Goal: Information Seeking & Learning: Check status

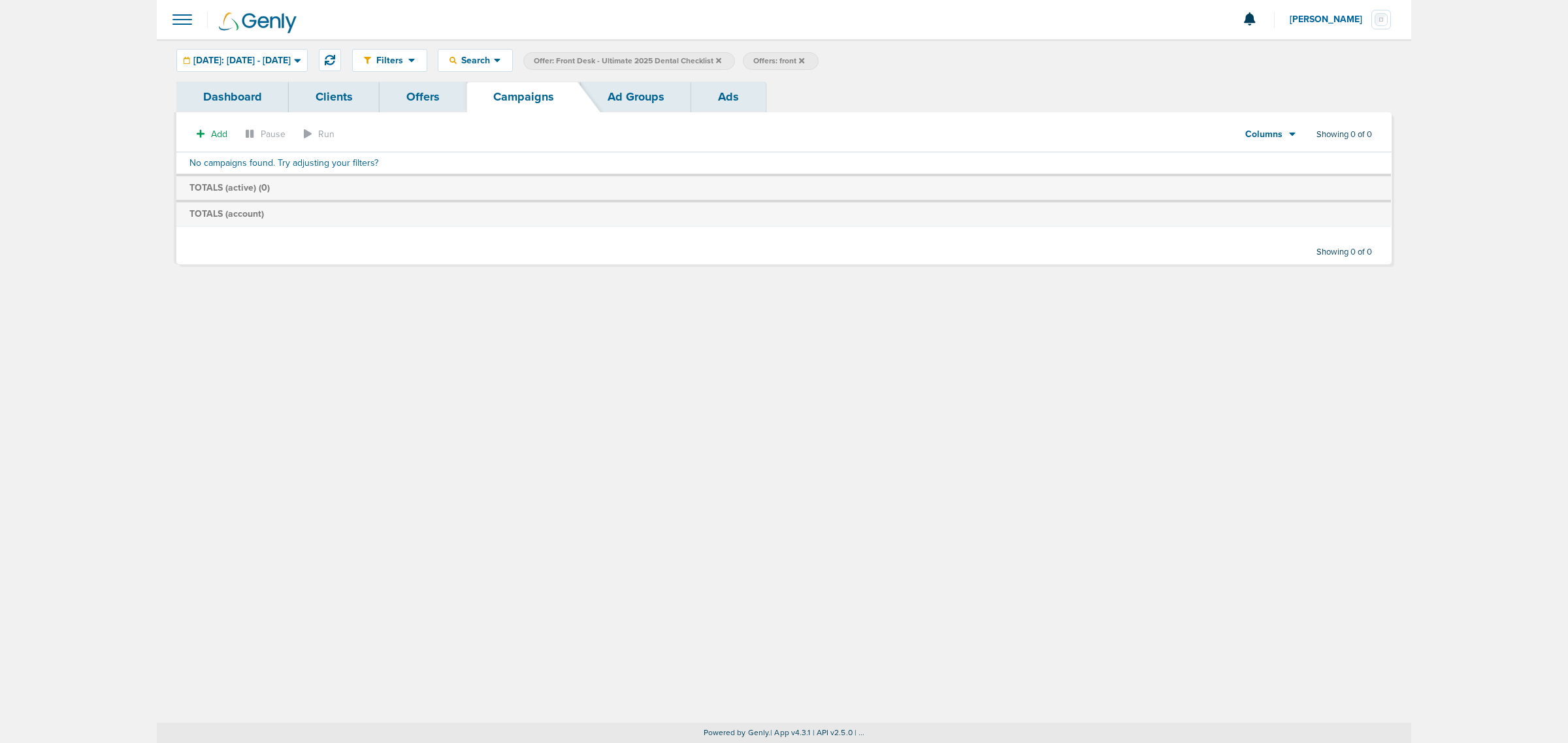
click at [721, 60] on icon at bounding box center [719, 60] width 6 height 6
click at [598, 58] on label "Offers: front" at bounding box center [560, 60] width 75 height 18
click at [585, 59] on icon at bounding box center [583, 60] width 6 height 6
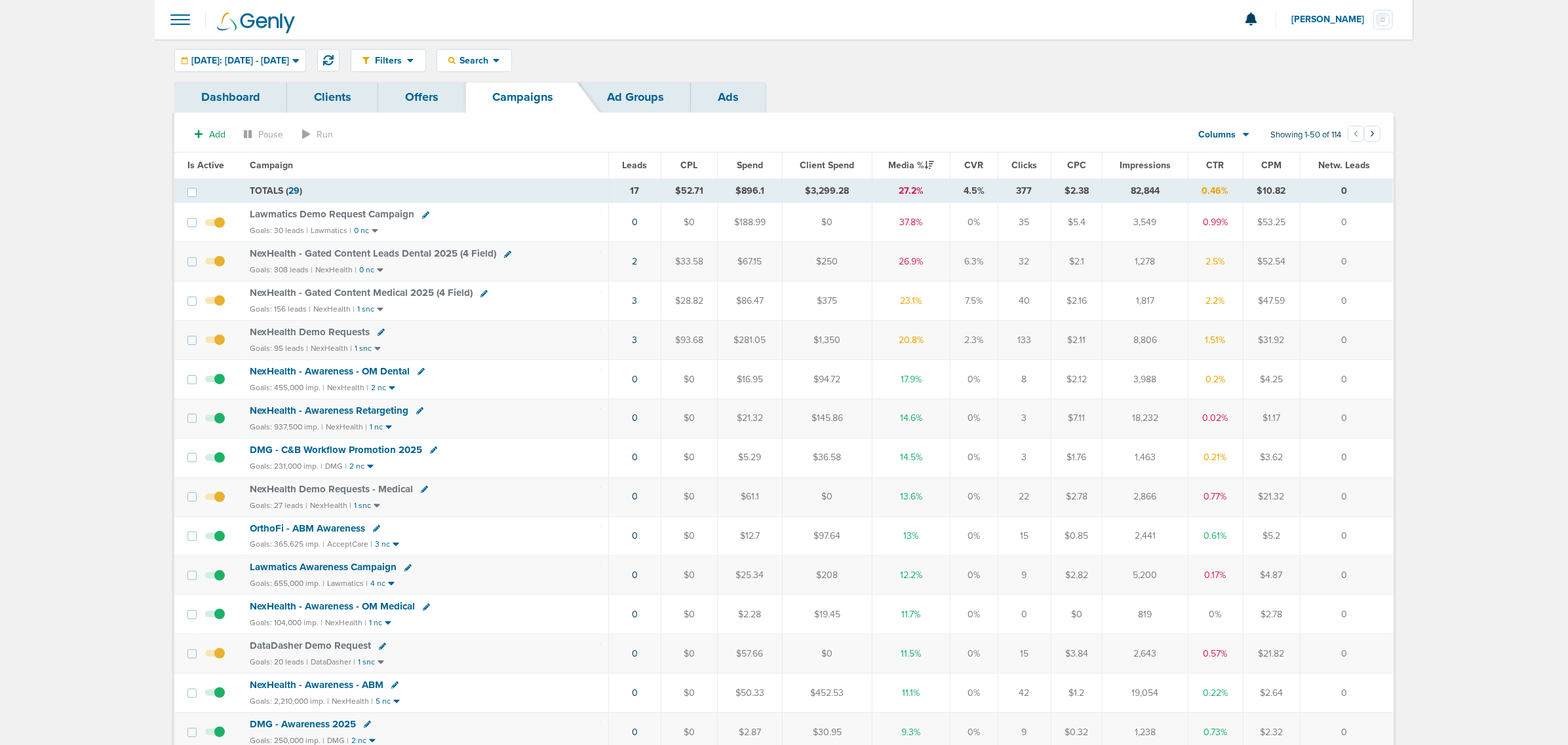
drag, startPoint x: 604, startPoint y: 264, endPoint x: 1361, endPoint y: 347, distance: 761.5
click at [748, 347] on td "0" at bounding box center [1347, 340] width 93 height 39
drag, startPoint x: 1361, startPoint y: 347, endPoint x: 88, endPoint y: 97, distance: 1297.3
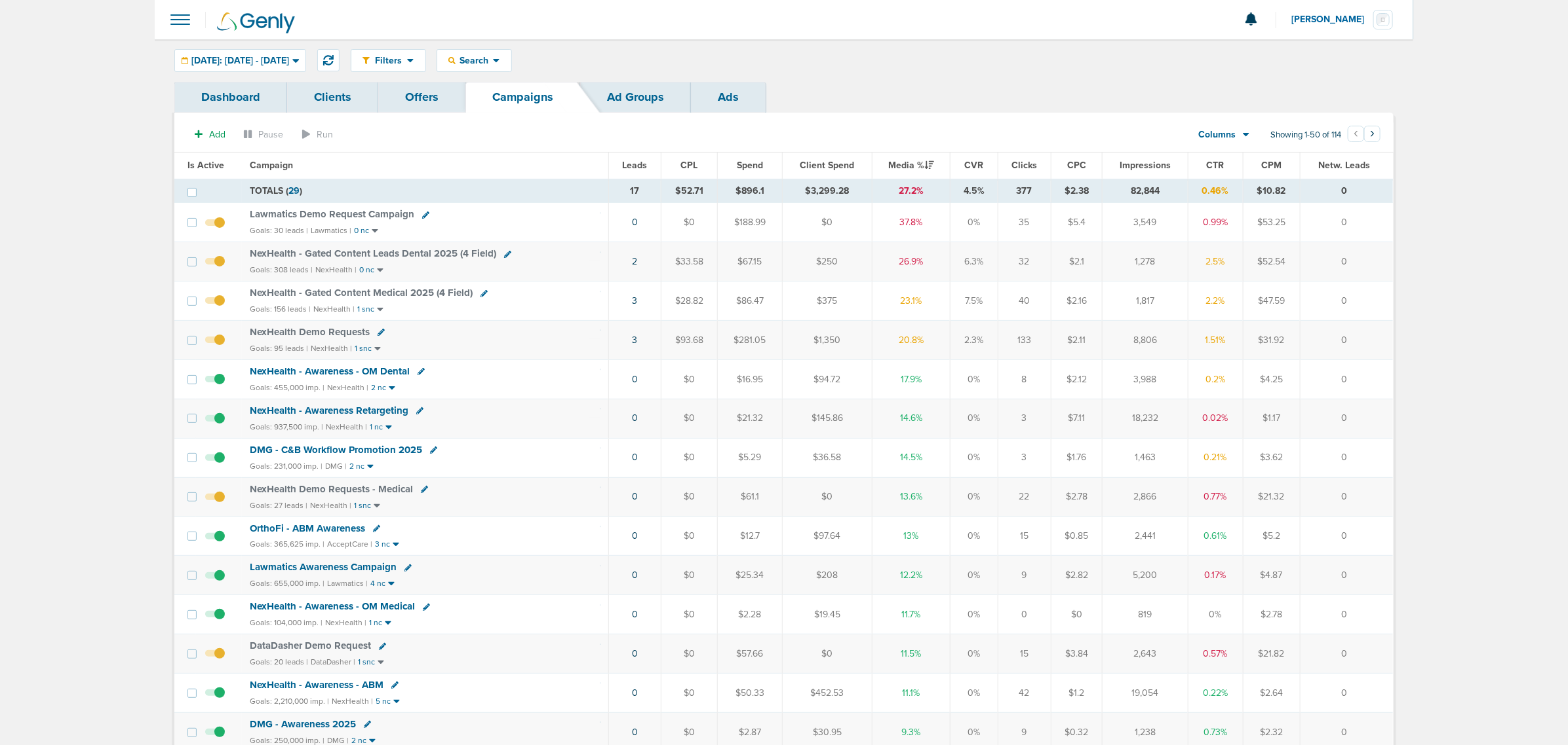
drag, startPoint x: 705, startPoint y: 260, endPoint x: 1374, endPoint y: 336, distance: 673.3
click at [748, 336] on td "0" at bounding box center [1347, 340] width 93 height 39
drag, startPoint x: 623, startPoint y: 298, endPoint x: 1393, endPoint y: 346, distance: 771.5
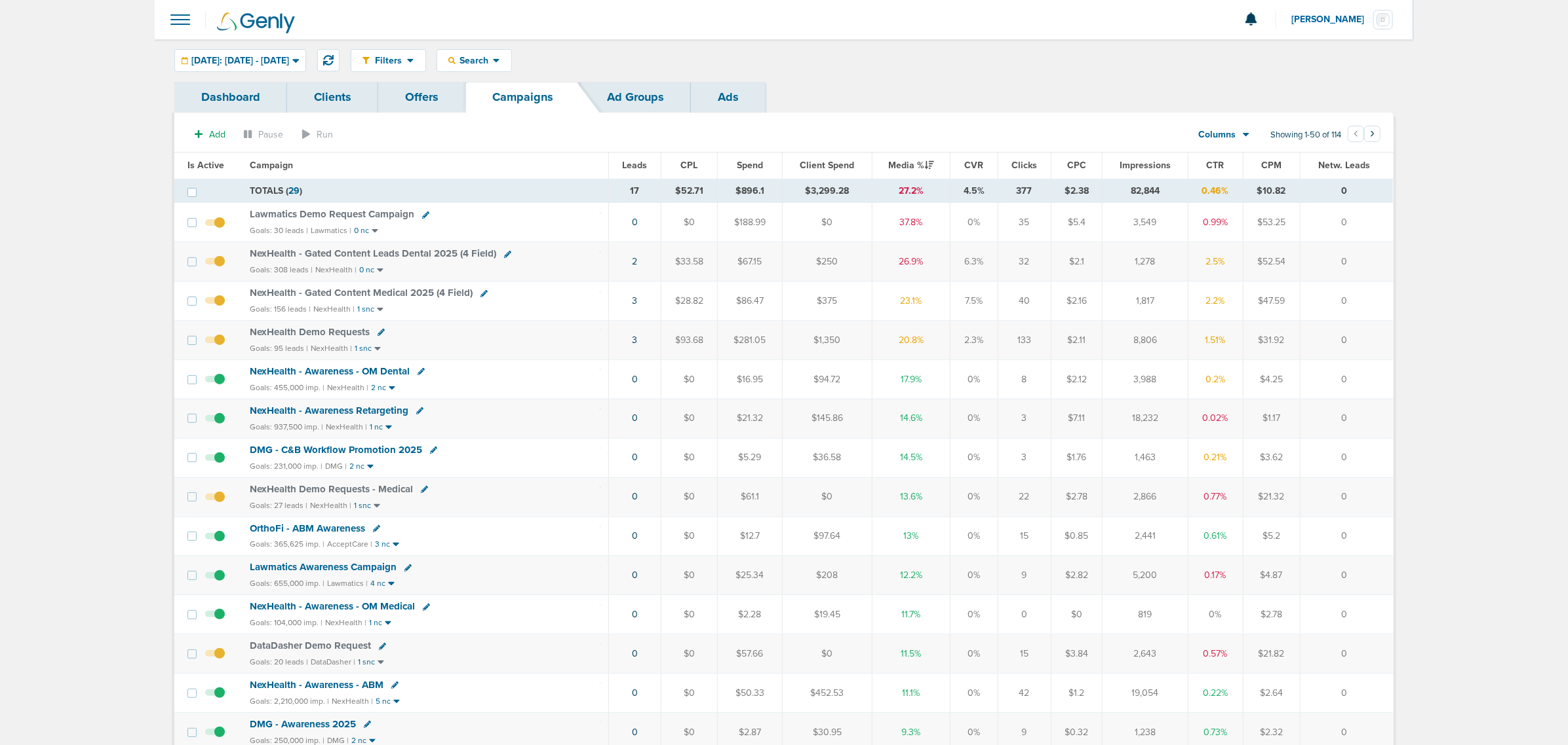
click at [748, 344] on td "0" at bounding box center [1347, 340] width 93 height 39
drag, startPoint x: 612, startPoint y: 293, endPoint x: 1382, endPoint y: 360, distance: 772.9
click at [748, 358] on td "0" at bounding box center [1347, 340] width 93 height 39
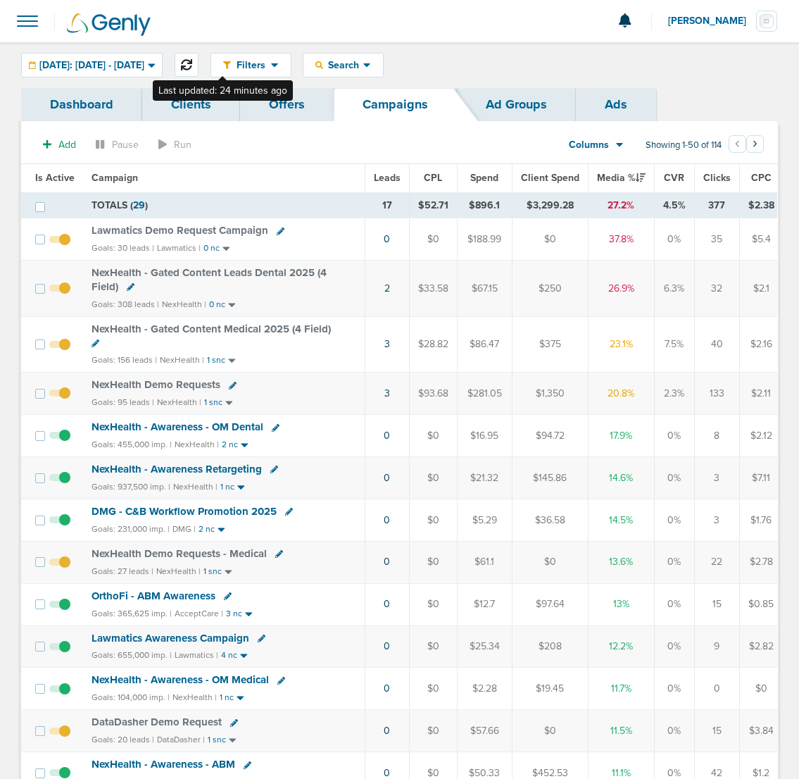
click at [192, 68] on icon at bounding box center [186, 64] width 11 height 11
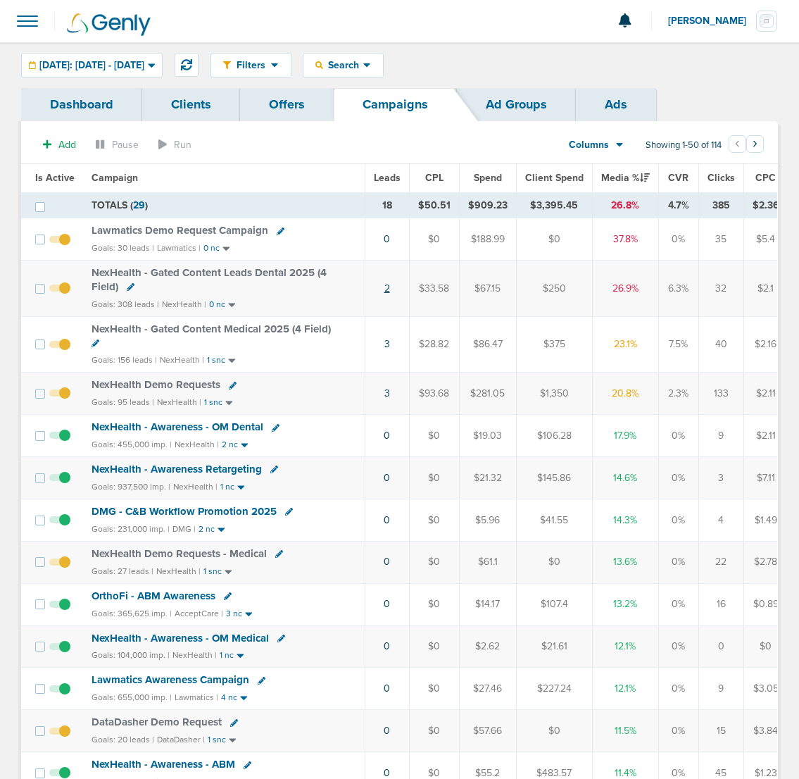
click at [385, 289] on link "2" at bounding box center [388, 288] width 6 height 12
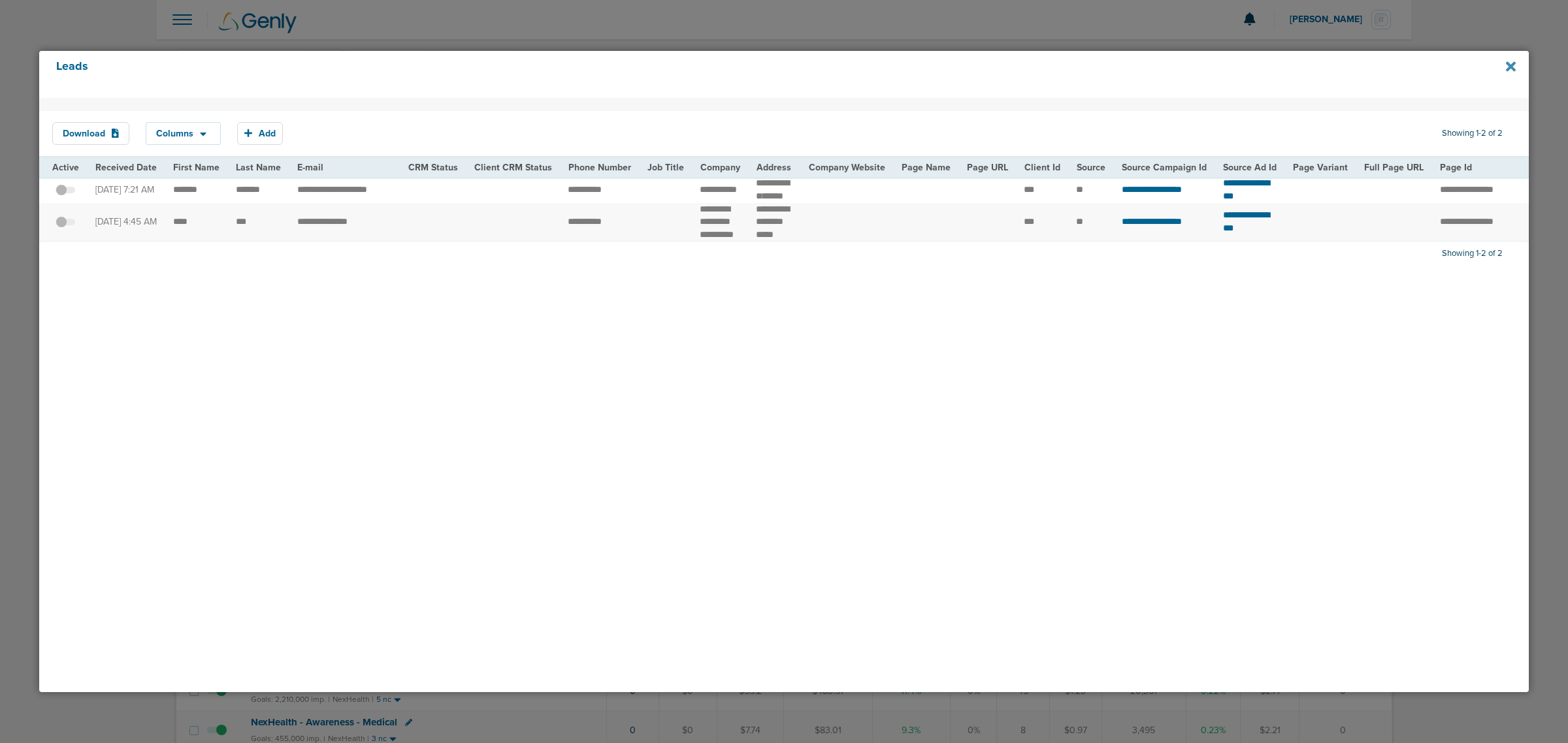
click at [746, 70] on icon at bounding box center [1510, 66] width 10 height 10
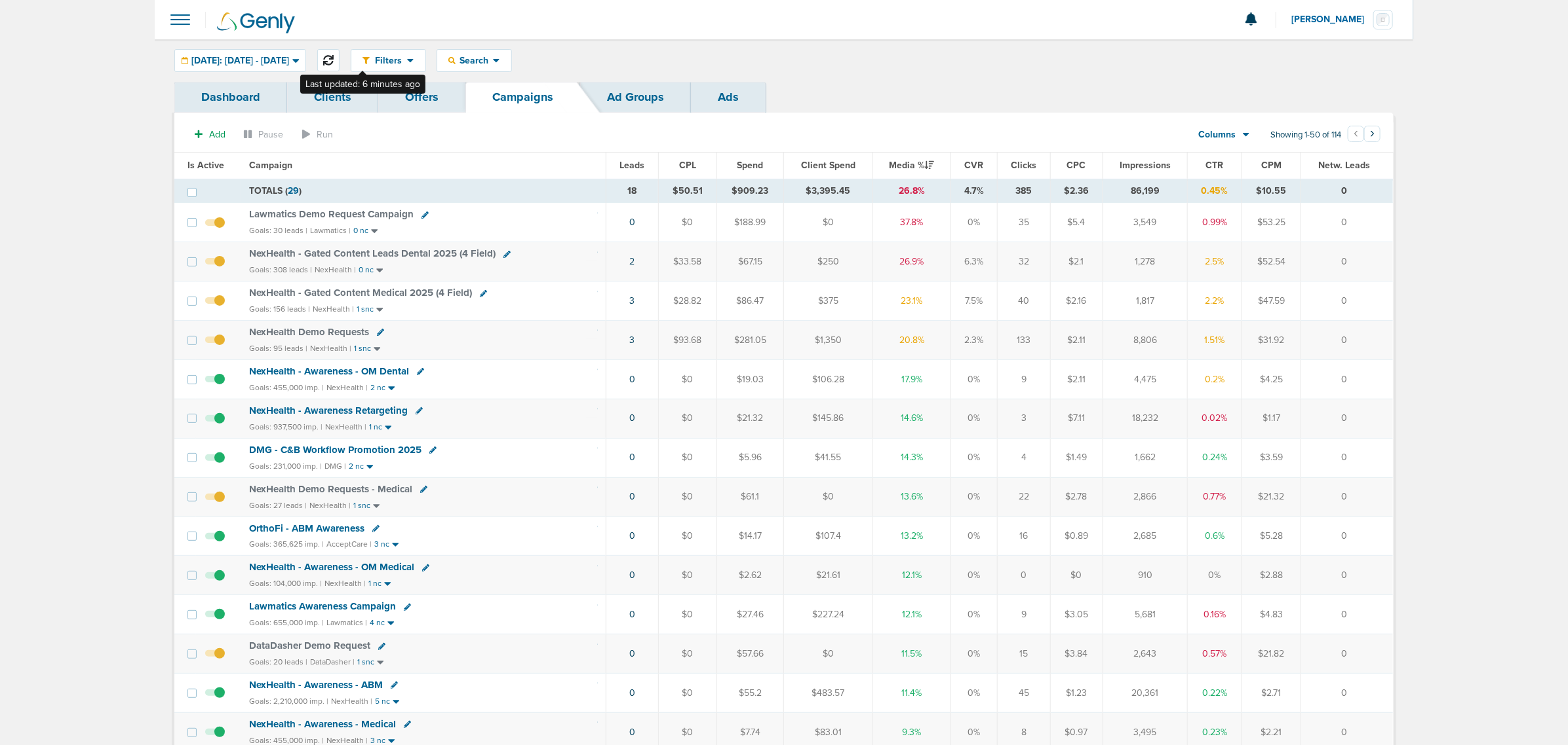
click at [333, 57] on icon at bounding box center [328, 60] width 10 height 10
click at [181, 20] on span at bounding box center [180, 20] width 29 height 29
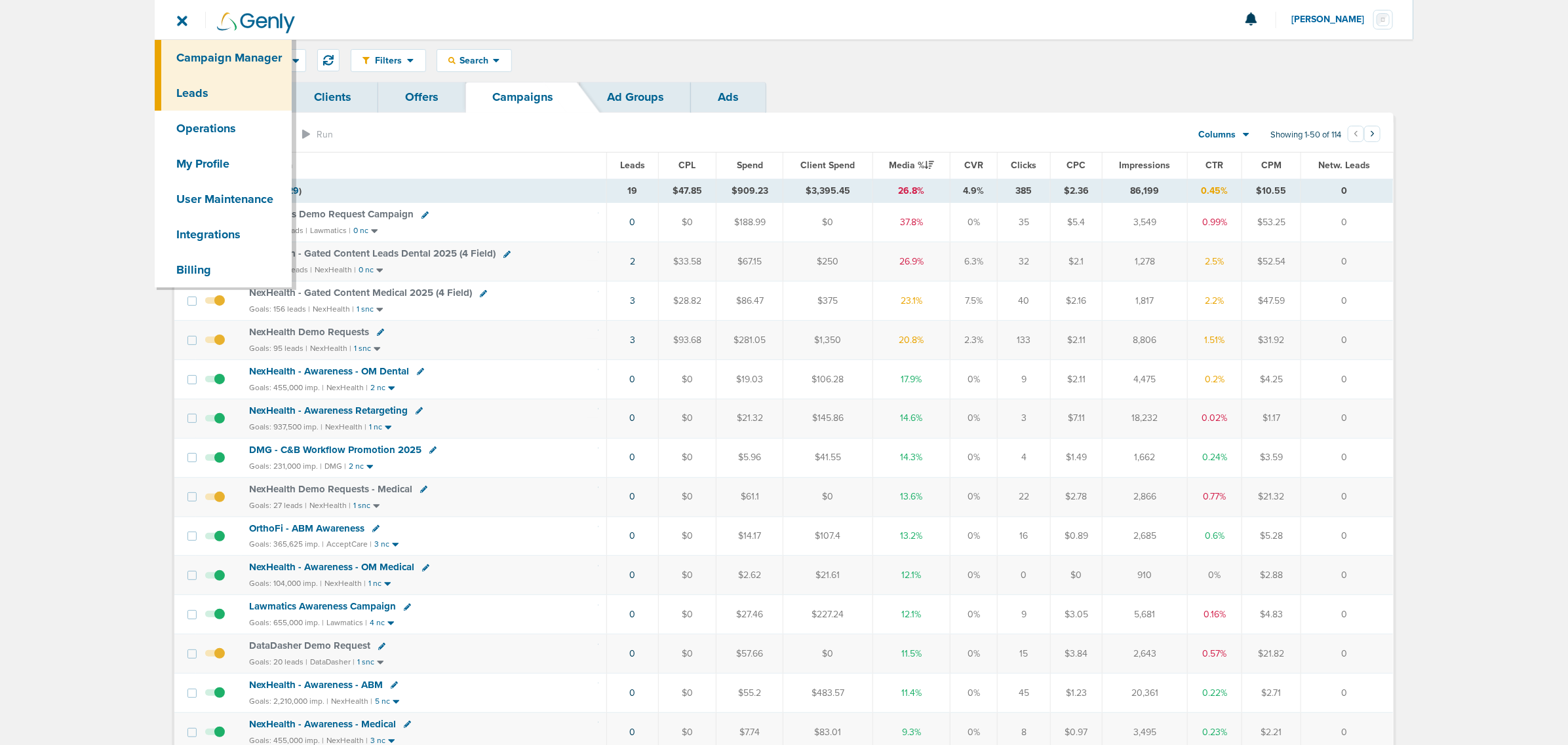
click at [231, 95] on link "Leads" at bounding box center [222, 93] width 137 height 35
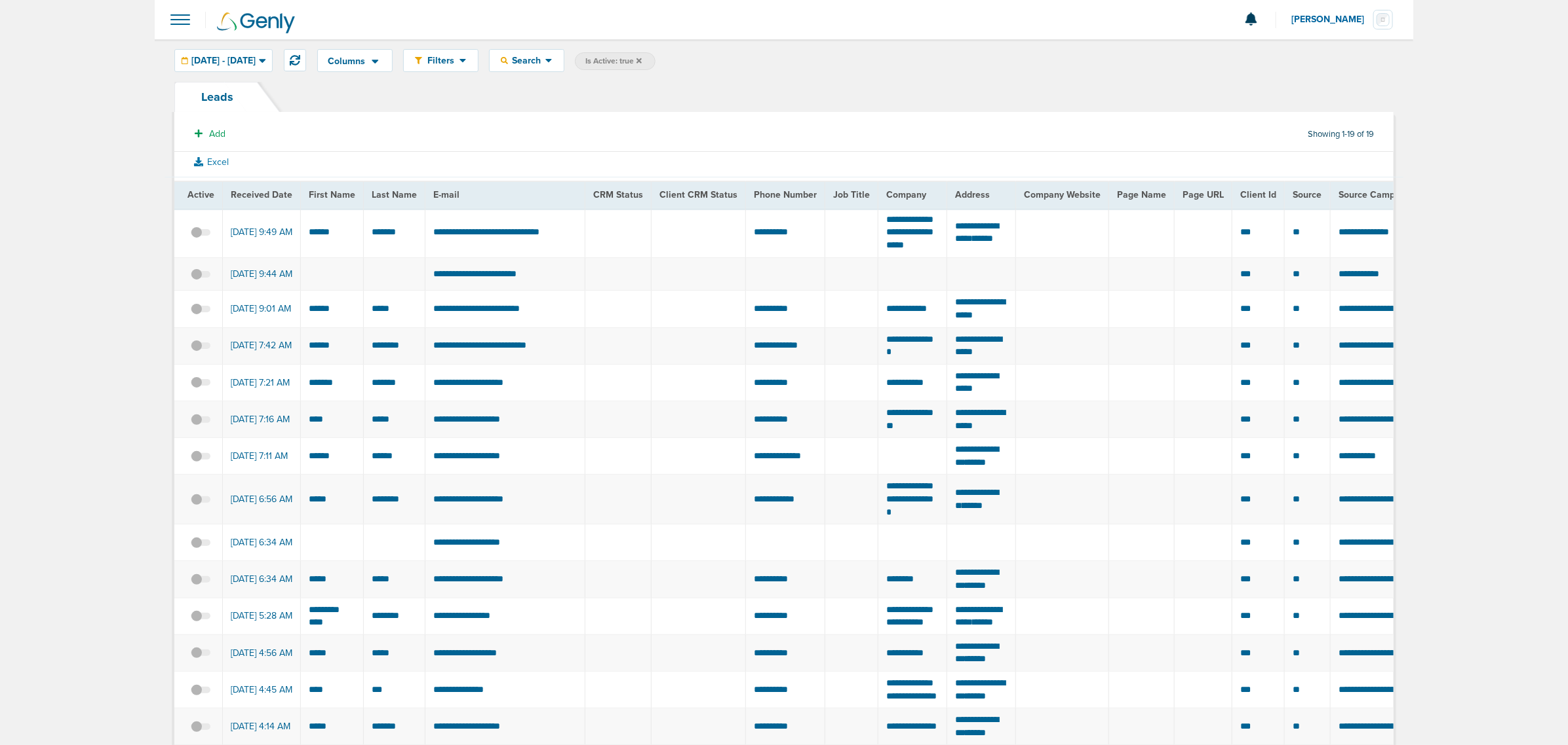
click at [641, 60] on icon at bounding box center [639, 60] width 6 height 7
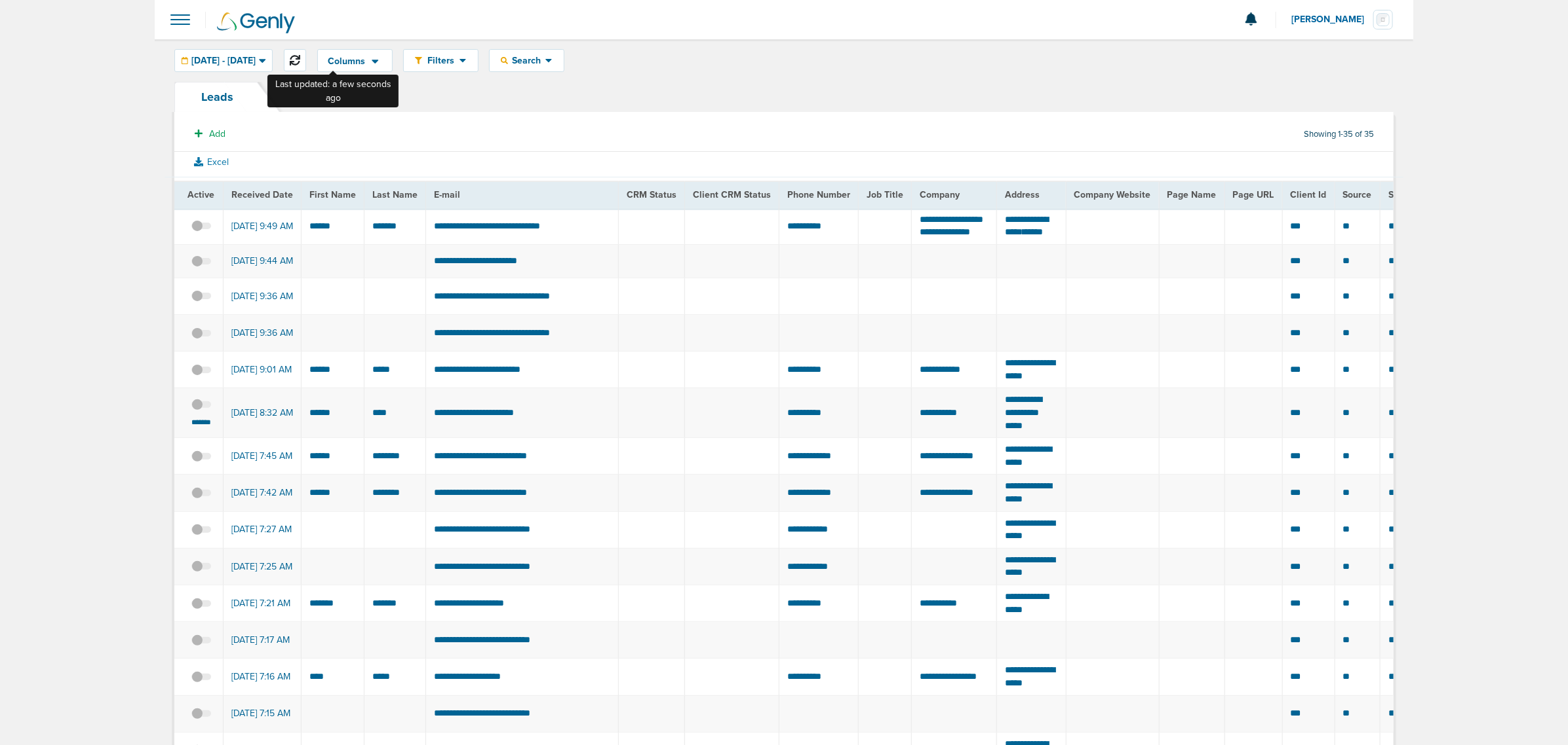
click at [301, 60] on icon at bounding box center [294, 60] width 10 height 10
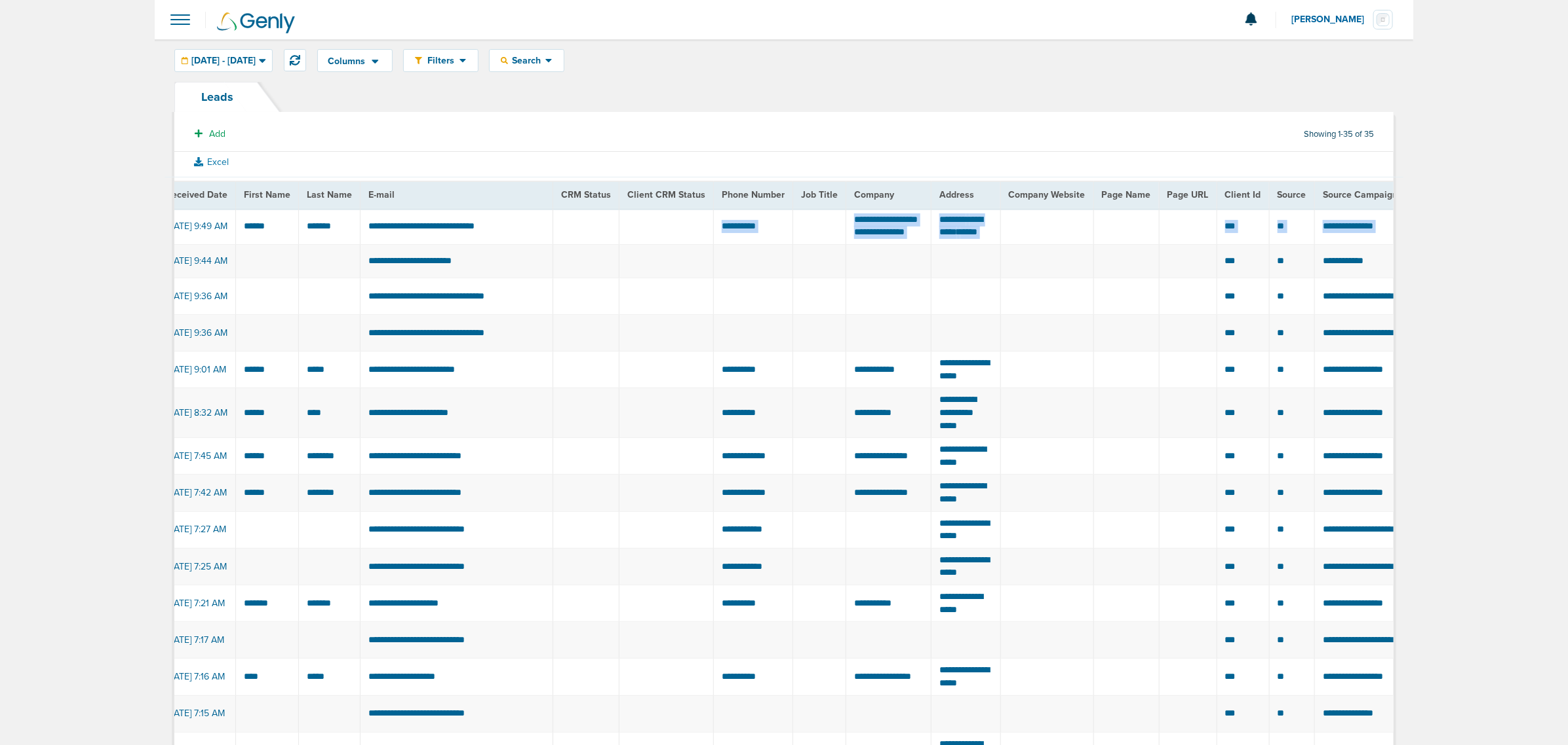
scroll to position [0, 598]
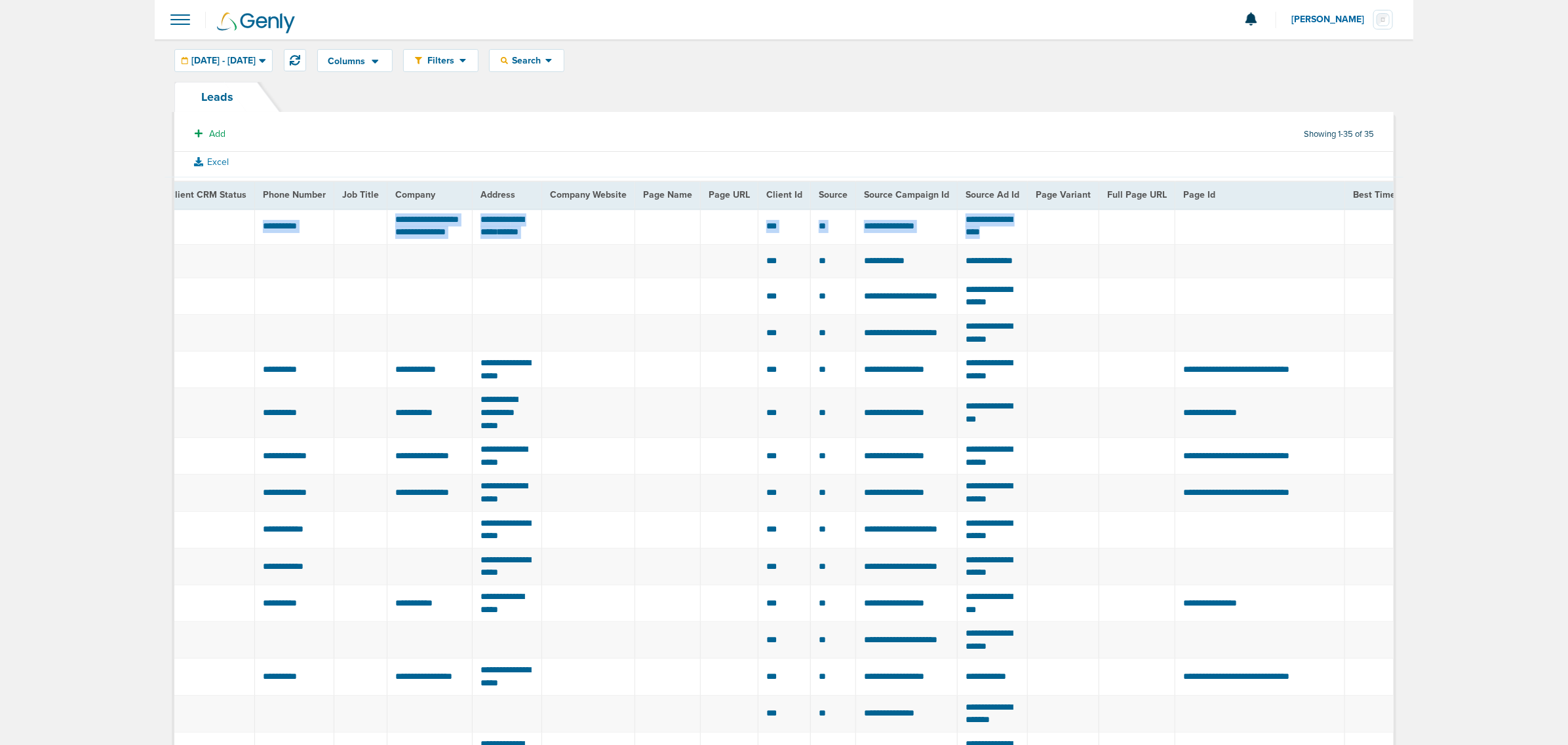
drag, startPoint x: 737, startPoint y: 224, endPoint x: 1430, endPoint y: 216, distance: 693.0
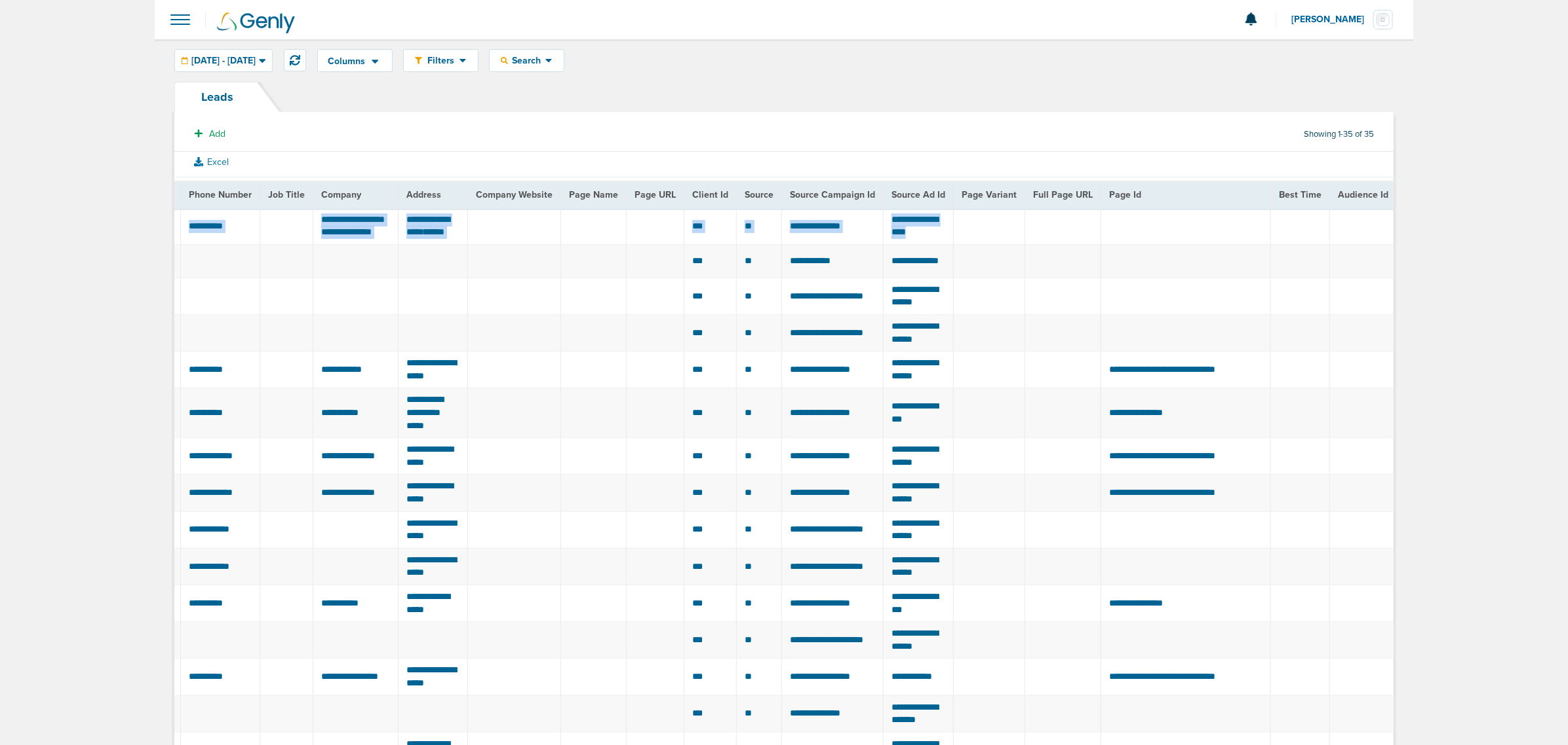
click at [748, 225] on td at bounding box center [1186, 226] width 169 height 36
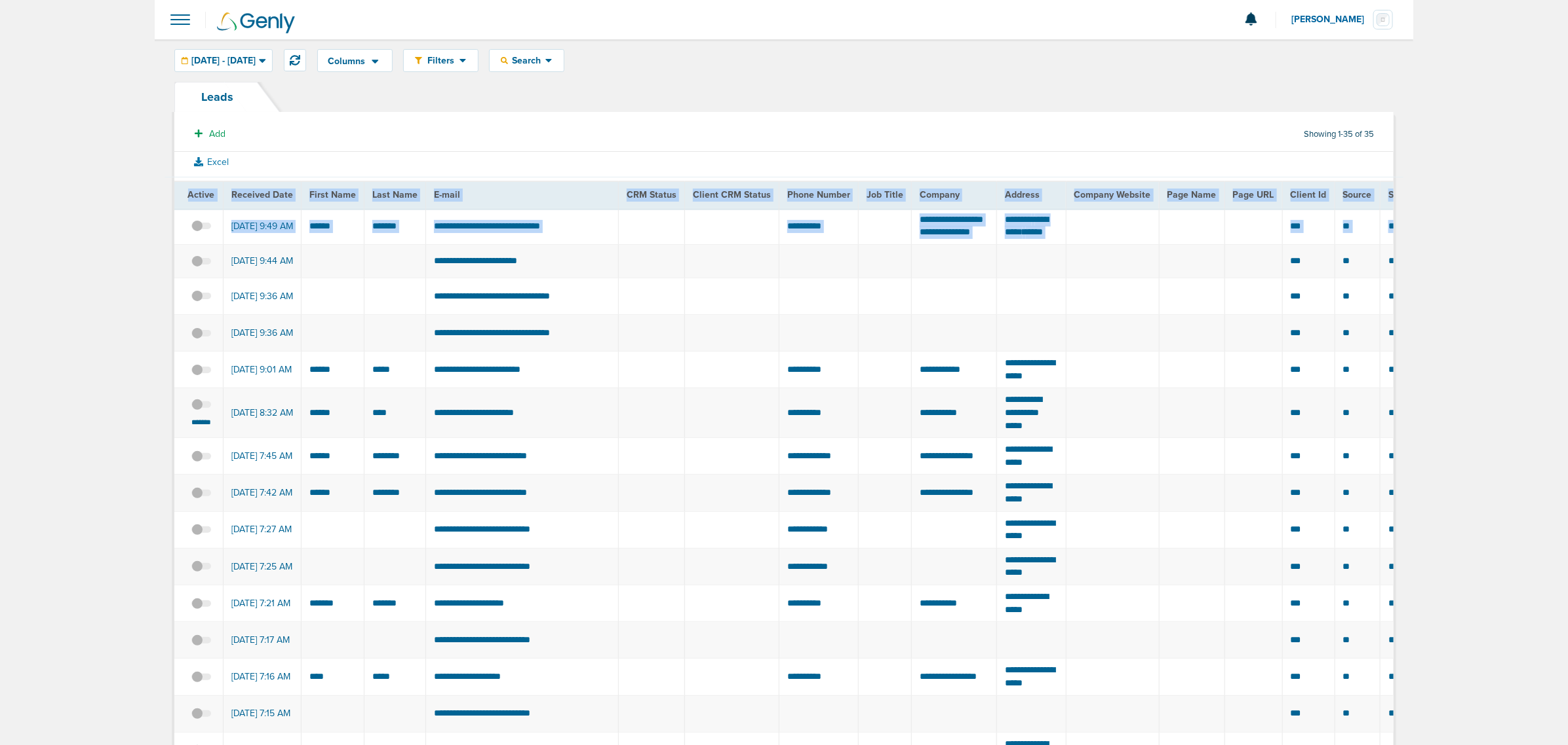
drag, startPoint x: 1357, startPoint y: 236, endPoint x: 74, endPoint y: 219, distance: 1283.1
click at [663, 216] on td at bounding box center [651, 226] width 66 height 36
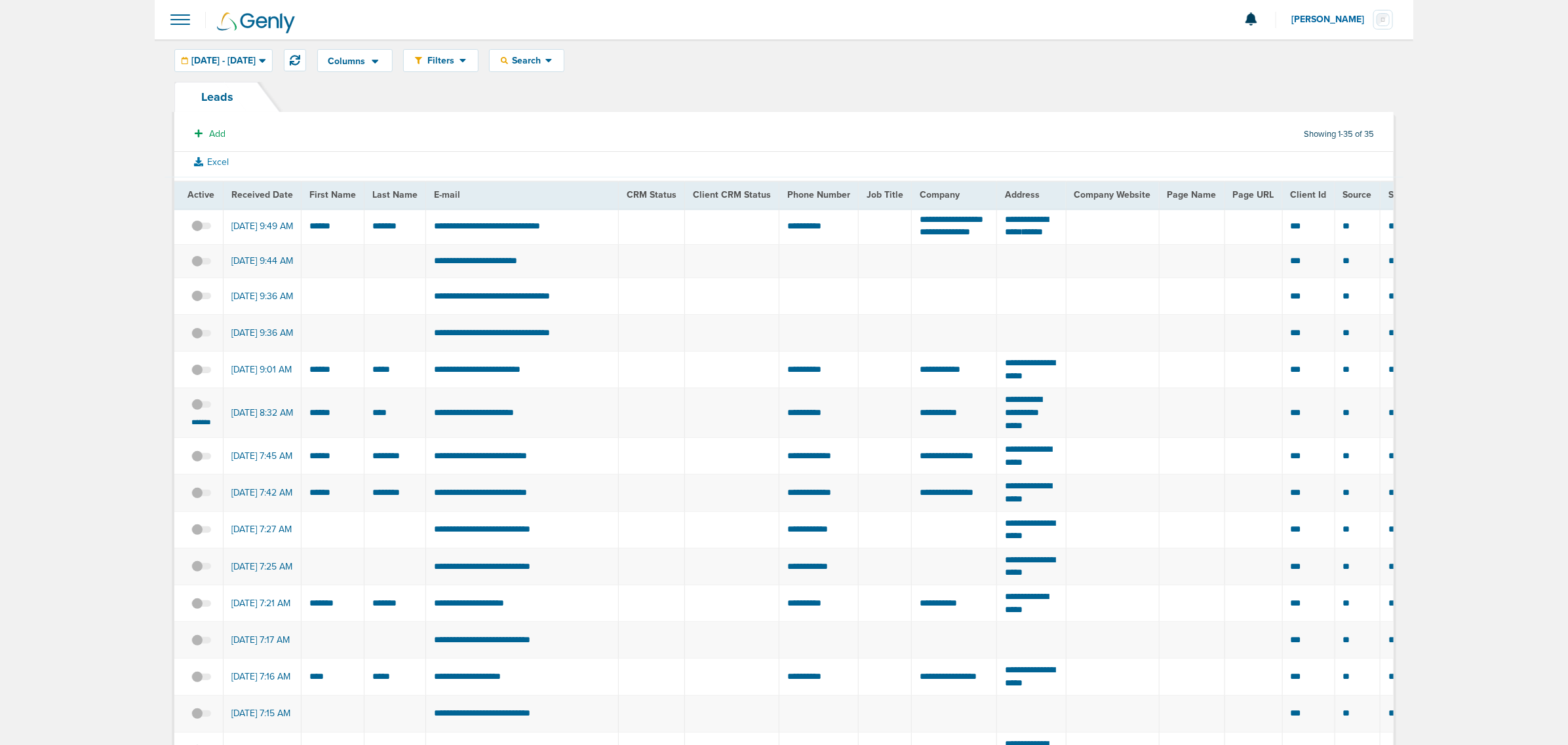
click at [176, 24] on span at bounding box center [180, 20] width 29 height 29
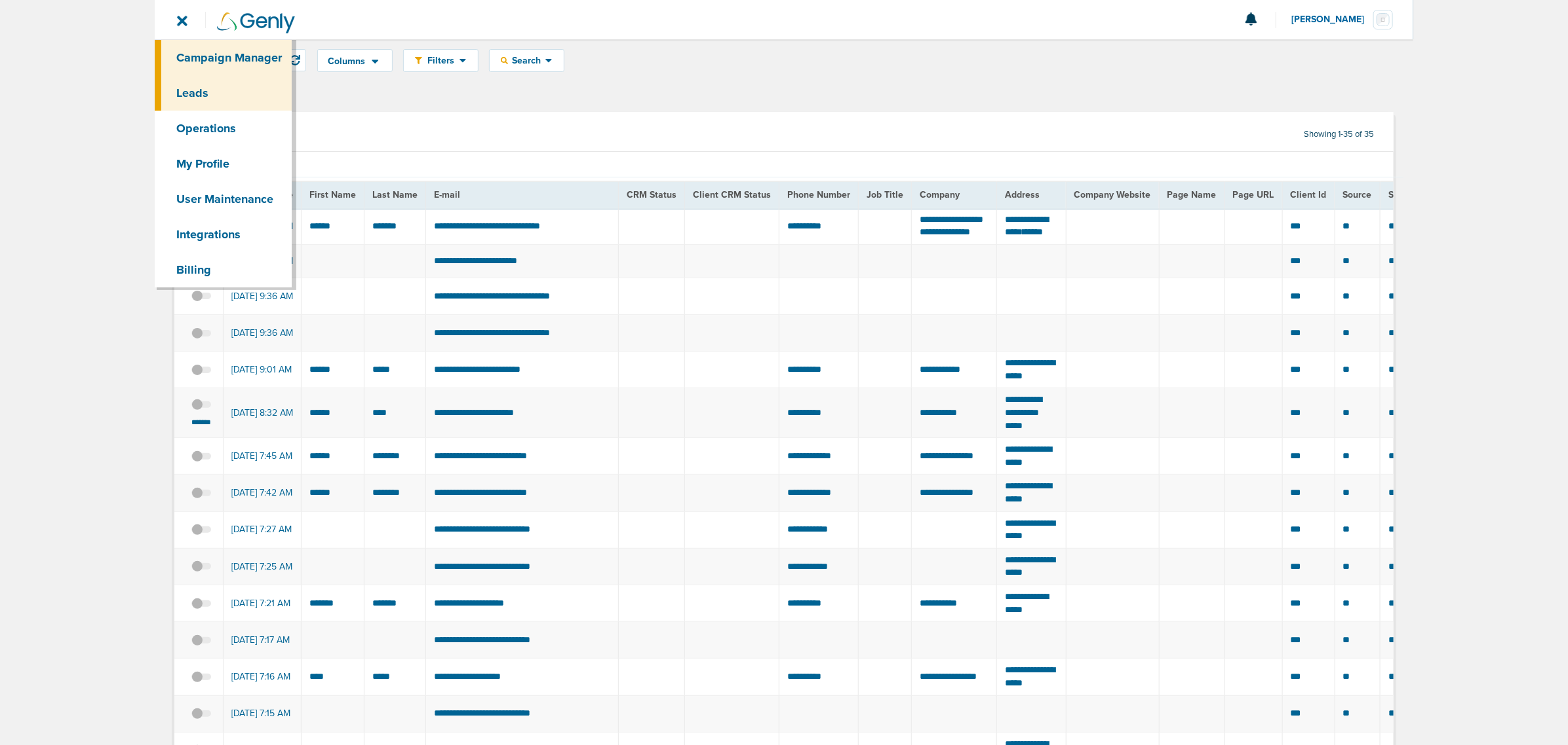
click at [270, 60] on link "Campaign Manager" at bounding box center [222, 58] width 137 height 35
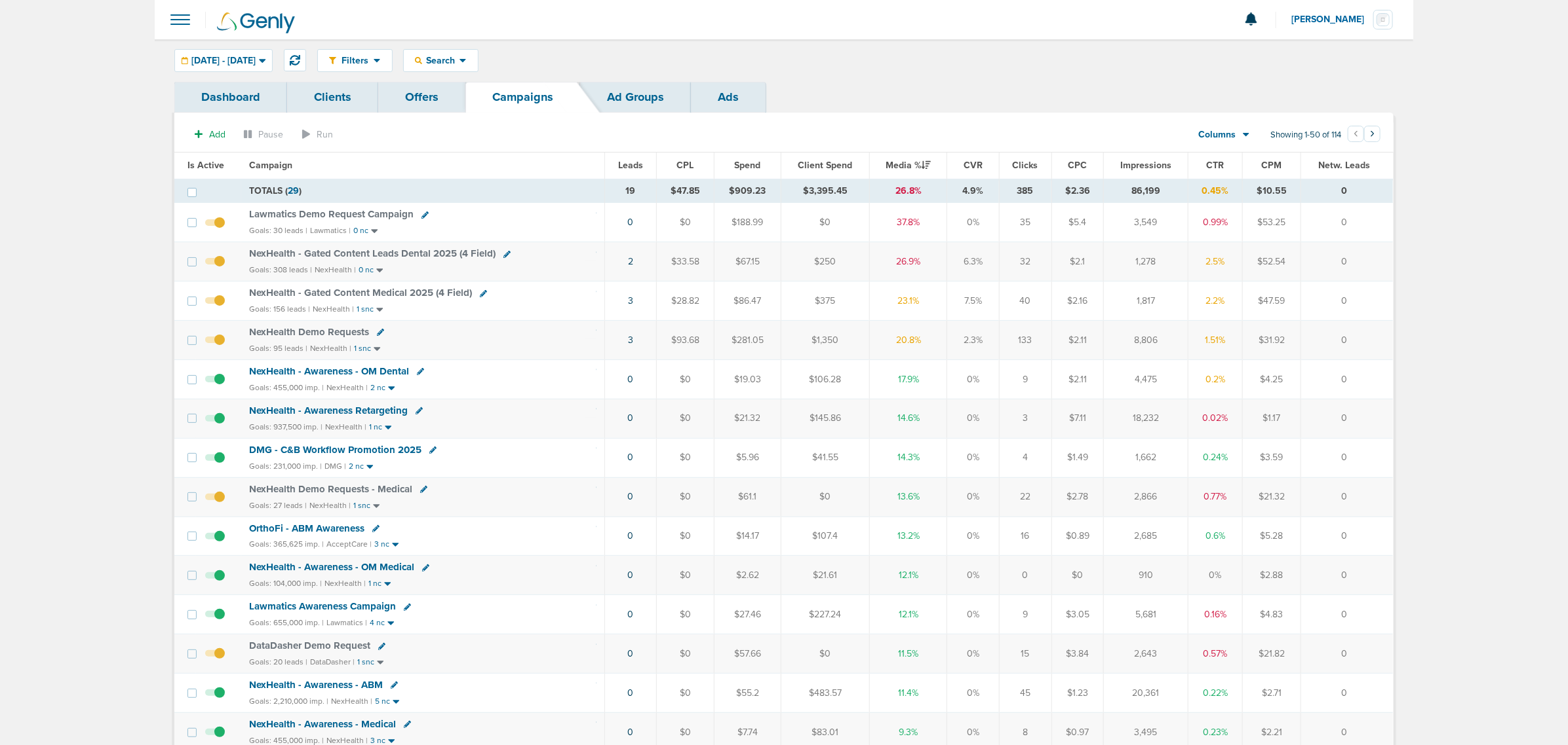
click at [402, 254] on span "NexHealth - Gated Content Leads Dental 2025 (4 Field)" at bounding box center [372, 253] width 247 height 12
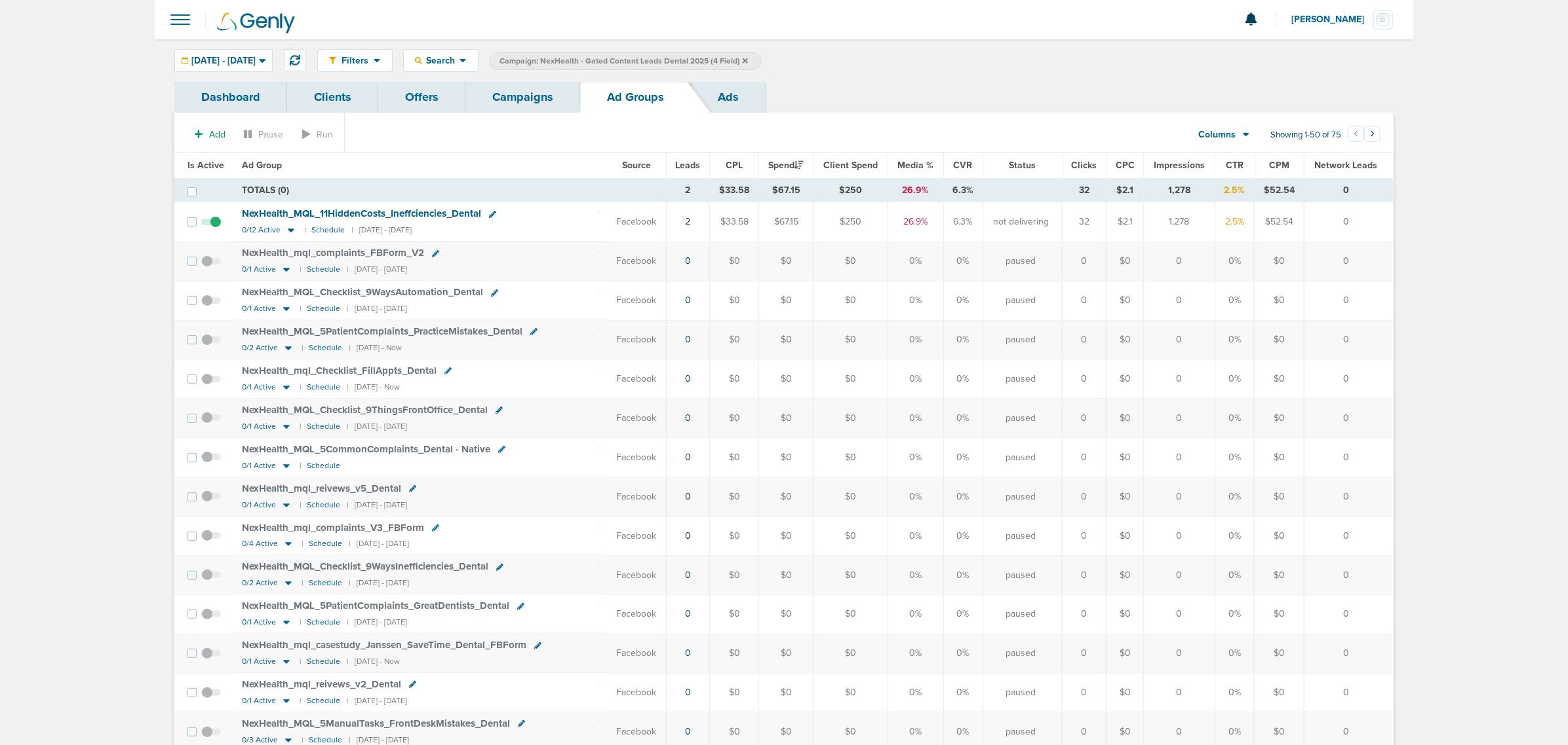
click at [682, 168] on span "Leads" at bounding box center [688, 166] width 25 height 11
click at [301, 59] on icon at bounding box center [294, 60] width 10 height 10
click at [748, 62] on icon at bounding box center [745, 60] width 6 height 6
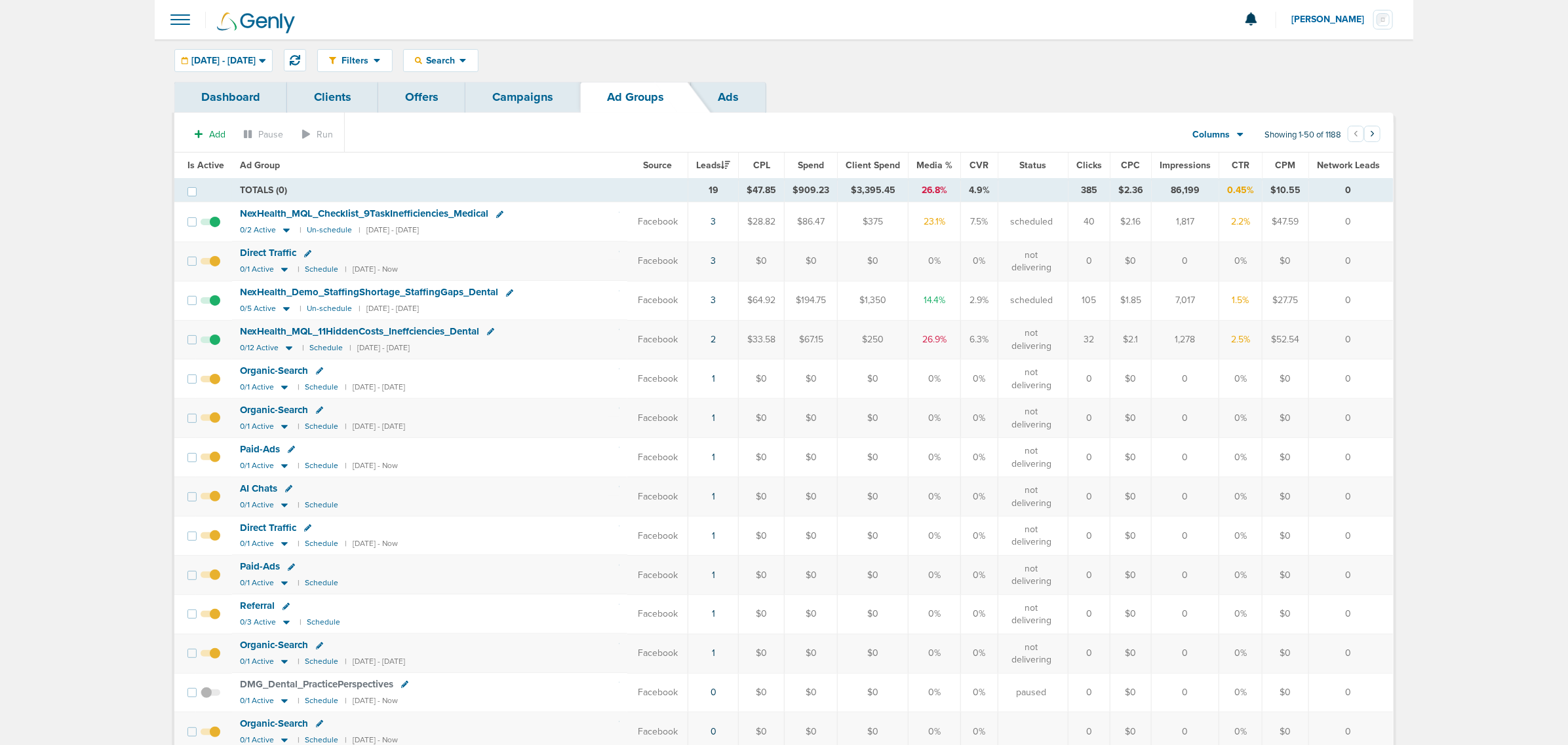
click at [503, 100] on link "Campaigns" at bounding box center [522, 97] width 114 height 31
